Goal: Find specific page/section: Find specific page/section

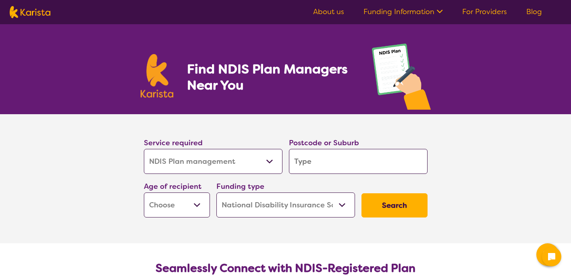
select select "NDIS Plan management"
select select "NDIS"
select select "NDIS Plan management"
select select "NDIS"
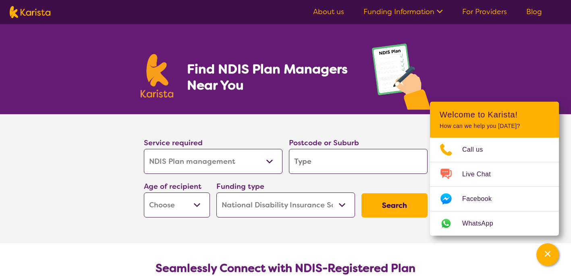
click at [329, 164] on input "search" at bounding box center [358, 161] width 139 height 25
type input "3"
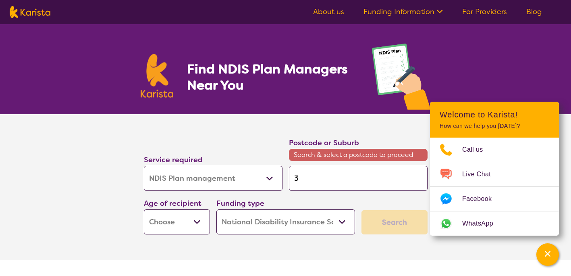
type input "31"
type input "315"
type input "3150"
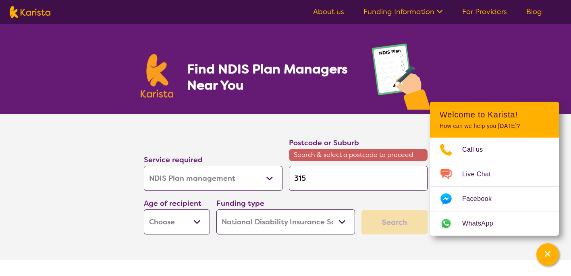
type input "3150"
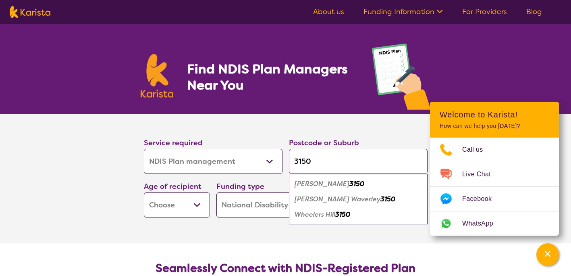
type input "3150"
click at [323, 217] on em "Wheelers Hill" at bounding box center [315, 214] width 41 height 8
